Goal: Task Accomplishment & Management: Manage account settings

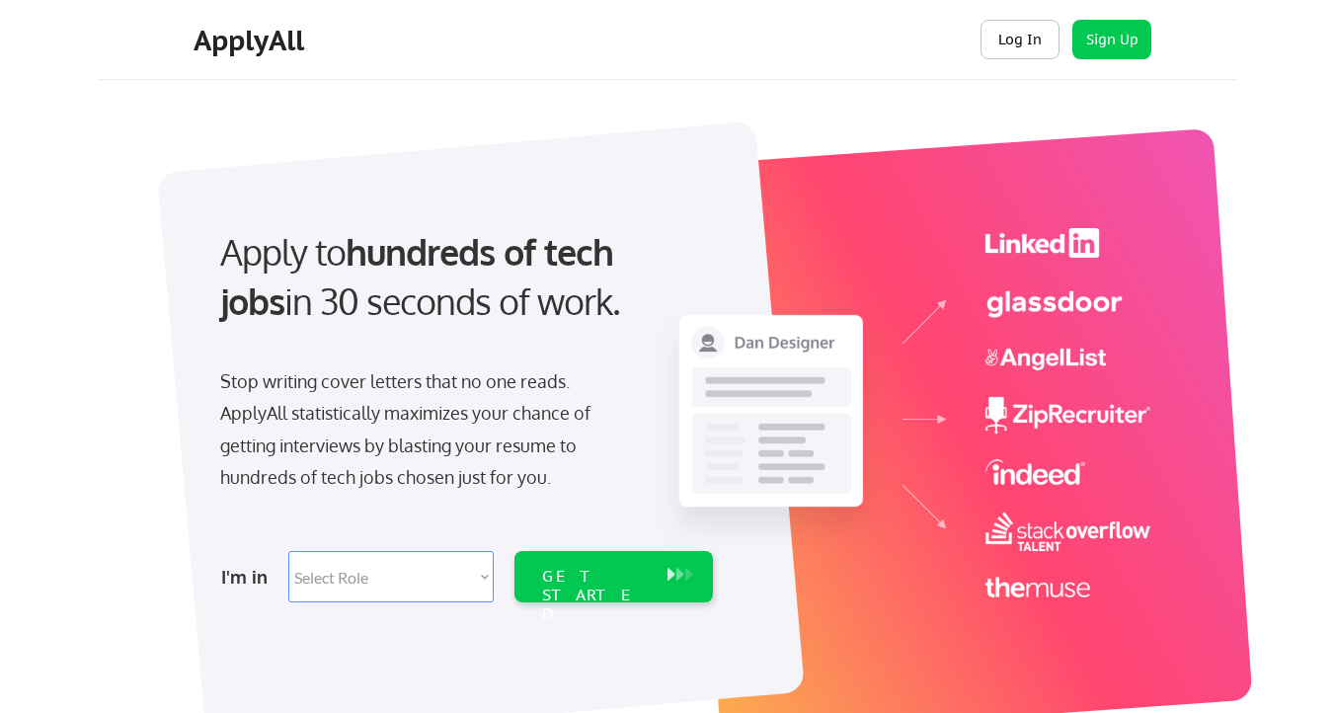
click at [1038, 36] on button "Log In" at bounding box center [1019, 39] width 79 height 39
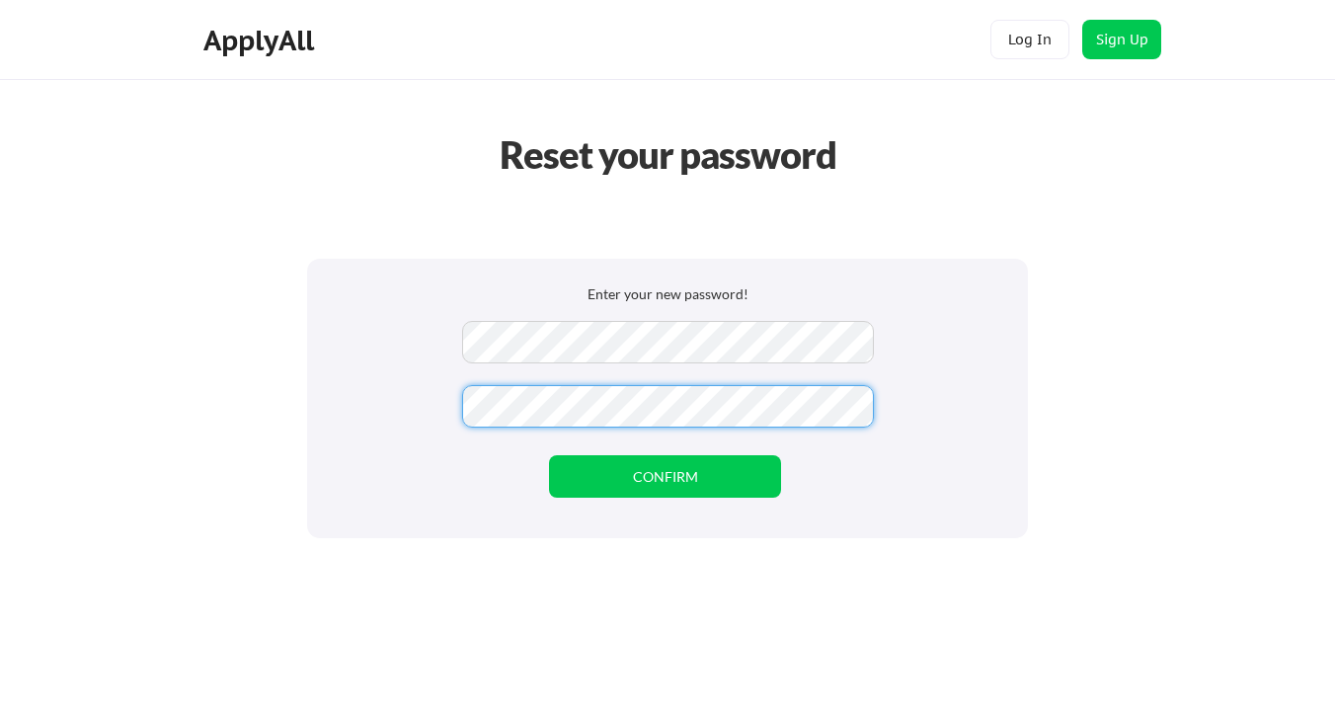
click at [633, 175] on div "Reset your password" at bounding box center [667, 154] width 379 height 56
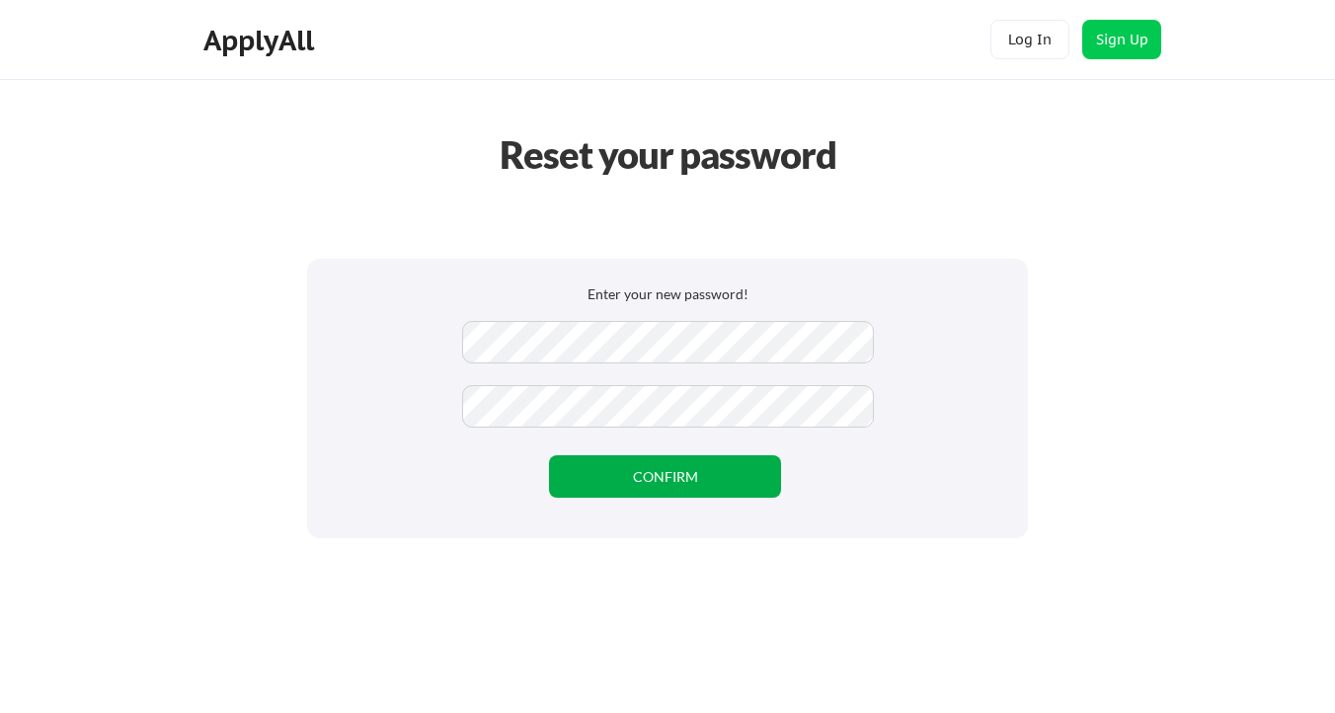
click at [622, 457] on button "CONFIRM" at bounding box center [665, 476] width 232 height 42
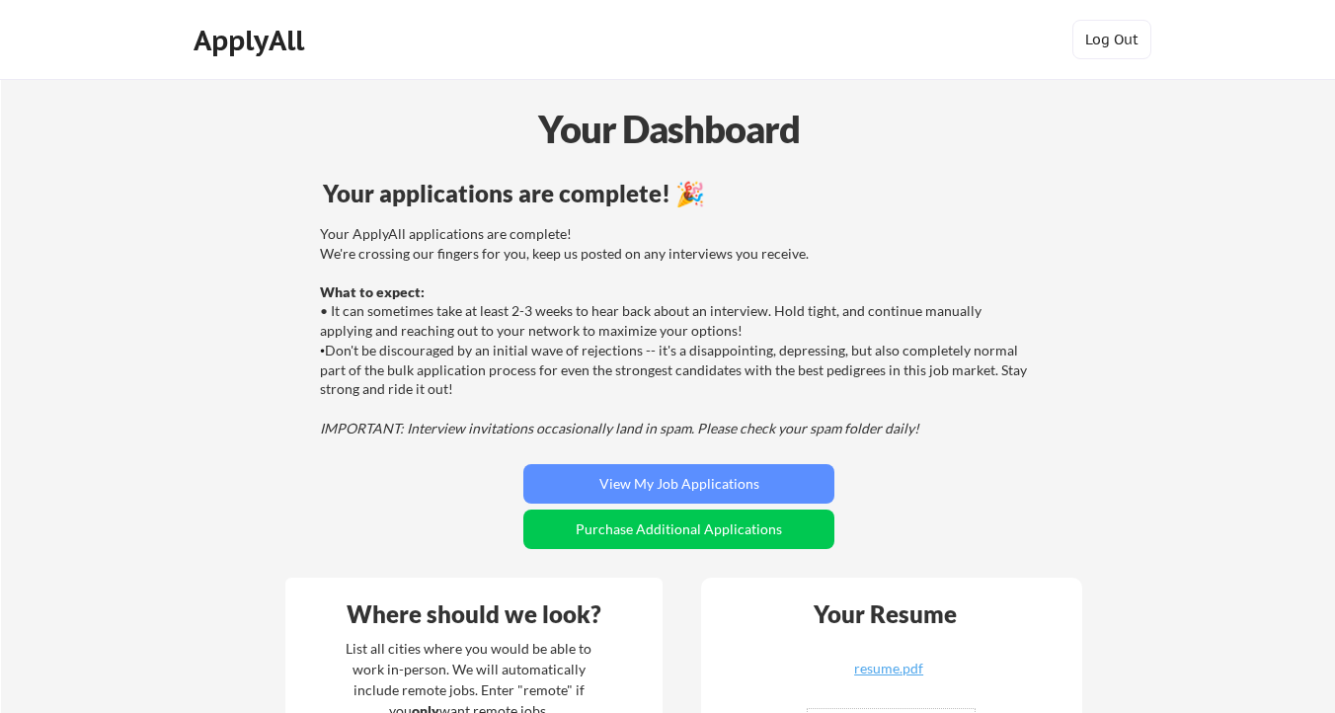
click at [854, 294] on div "Your ApplyAll applications are complete! We're crossing our fingers for you, ke…" at bounding box center [676, 330] width 712 height 213
